Goal: Task Accomplishment & Management: Manage account settings

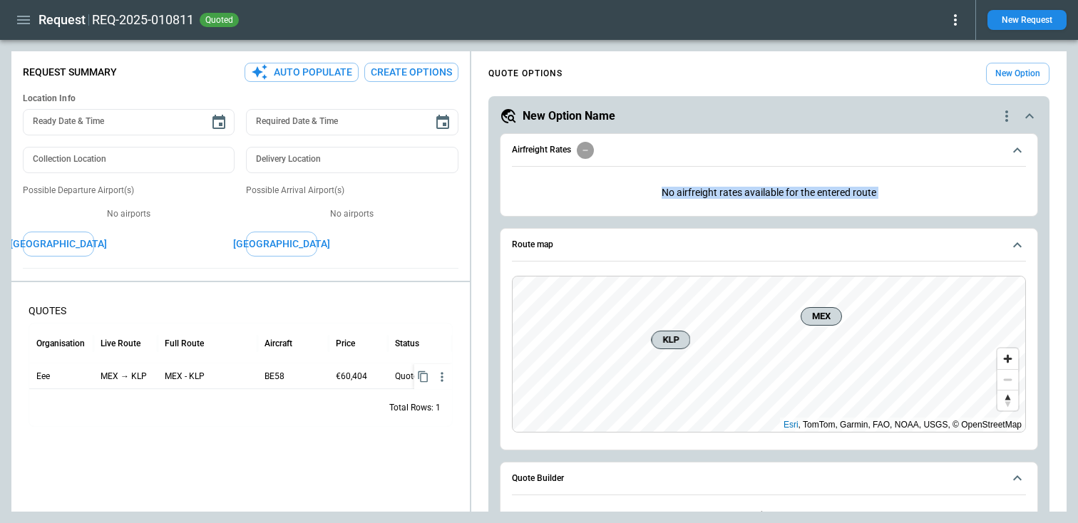
click at [19, 23] on icon "button" at bounding box center [23, 20] width 13 height 9
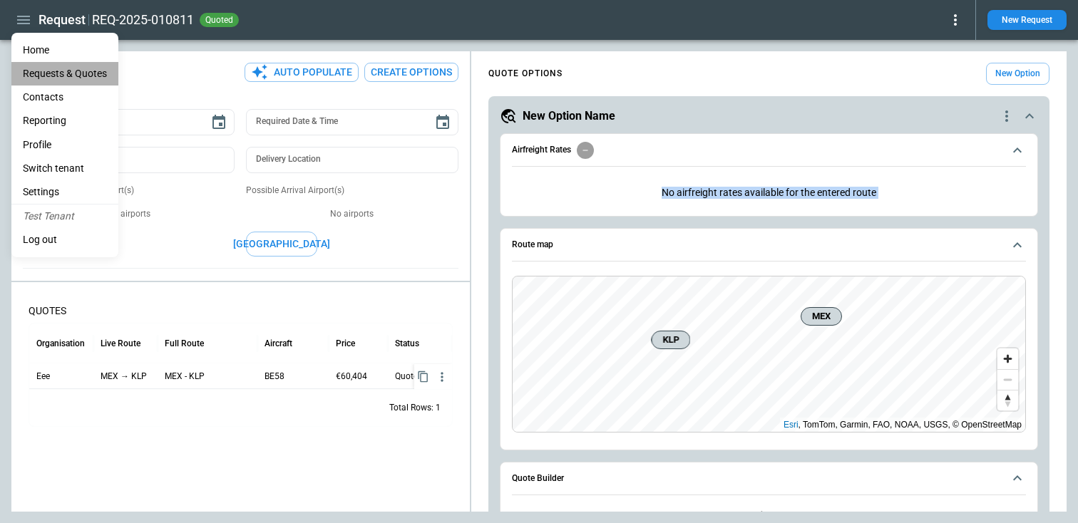
click at [63, 77] on Quotes "Requests & Quotes" at bounding box center [64, 74] width 107 height 24
